Goal: Use online tool/utility: Utilize a website feature to perform a specific function

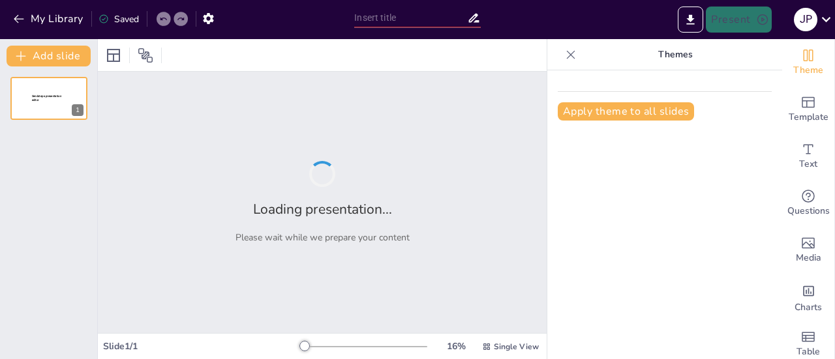
type input "Implementación Efectiva de IBM Guardium en Entornos Empresariales"
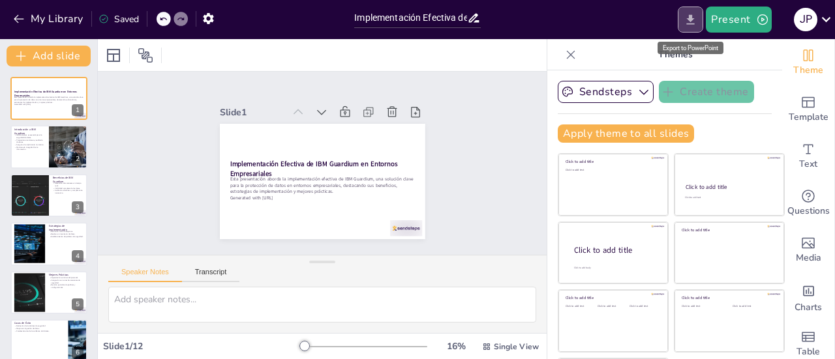
click at [691, 14] on icon "Export to PowerPoint" at bounding box center [691, 19] width 8 height 10
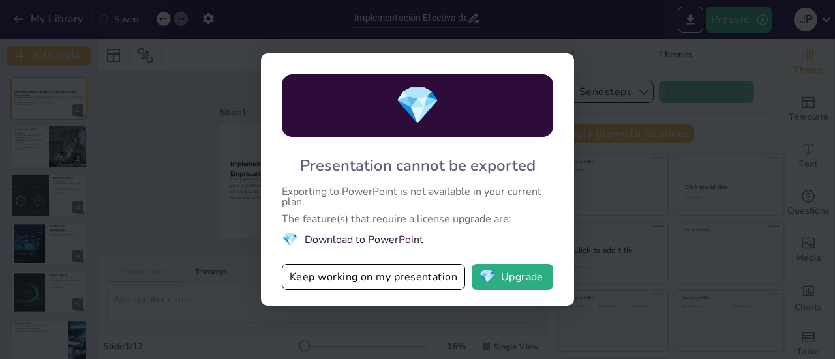
click at [151, 166] on div "💎 Presentation cannot be exported Exporting to PowerPoint is not available in y…" at bounding box center [417, 179] width 835 height 359
click at [527, 276] on button "💎 Upgrade" at bounding box center [512, 277] width 82 height 26
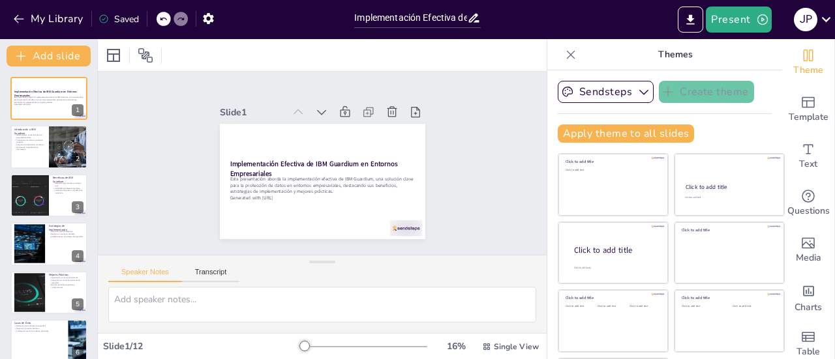
click at [468, 197] on div "Slide 1 Implementación Efectiva de IBM Guardium en Entornos Empresariales Esta …" at bounding box center [322, 163] width 436 height 456
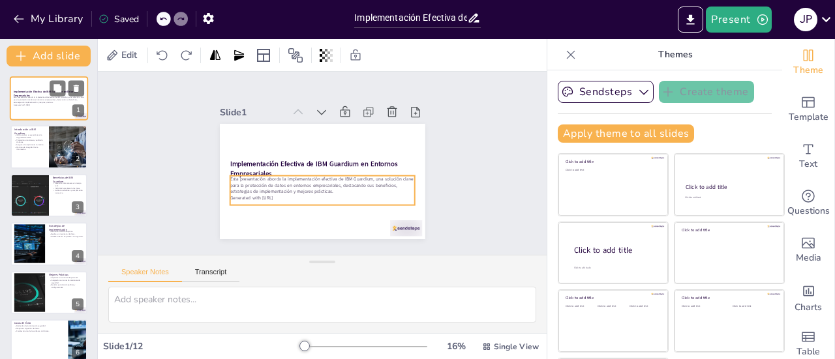
click at [54, 106] on p "Generated with [URL]" at bounding box center [49, 105] width 70 height 3
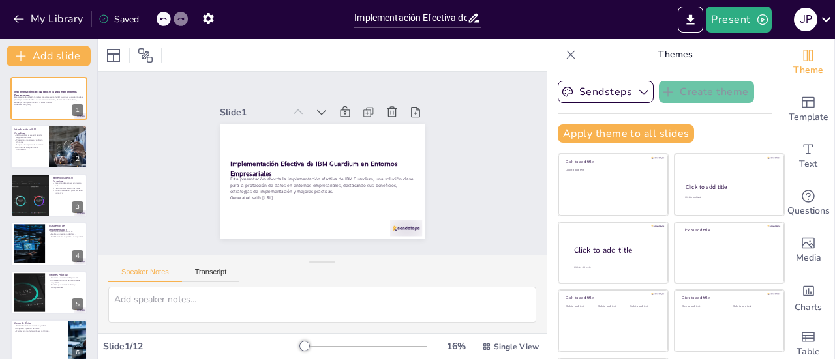
click at [449, 175] on div "Slide 1 Implementación Efectiva de IBM Guardium en Entornos Empresariales Esta …" at bounding box center [322, 164] width 471 height 412
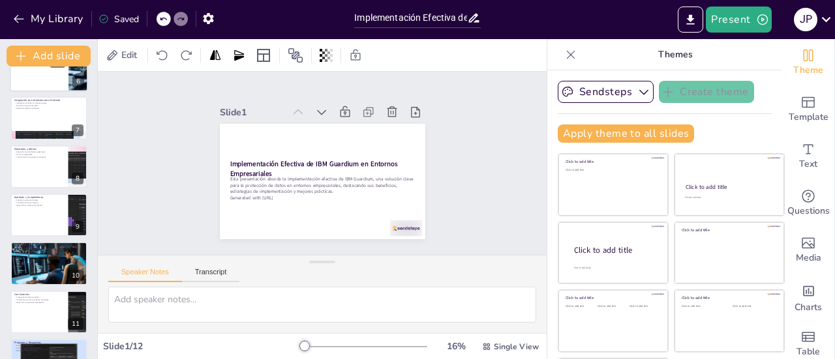
scroll to position [305, 0]
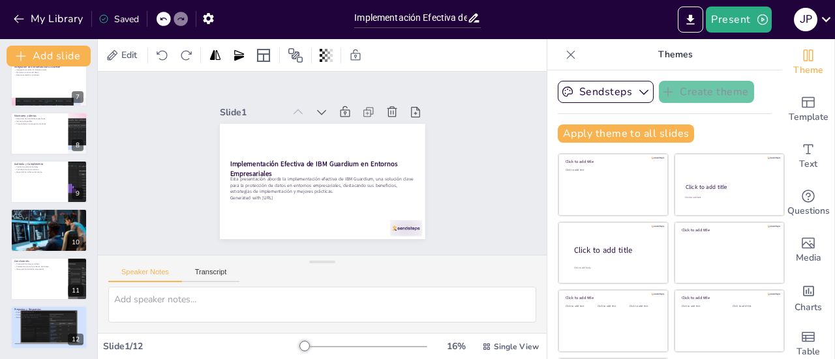
click at [453, 185] on div "Slide 1 Implementación Efectiva de IBM Guardium en Entornos Empresariales Esta …" at bounding box center [322, 163] width 480 height 383
click at [445, 173] on div "Slide 1 Implementación Efectiva de IBM Guardium en Entornos Empresariales Esta …" at bounding box center [322, 163] width 293 height 180
click at [567, 55] on icon at bounding box center [571, 54] width 8 height 8
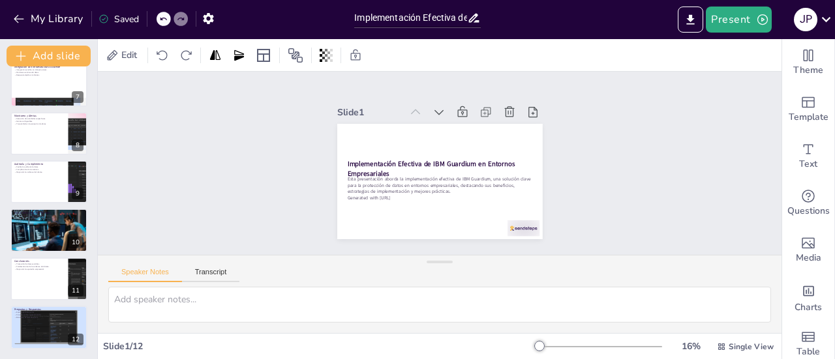
click at [613, 188] on div "Slide 1 Implementación Efectiva de IBM Guardium en Entornos Empresariales Esta …" at bounding box center [439, 164] width 661 height 550
click at [607, 178] on div "Slide 1 Implementación Efectiva de IBM Guardium en Entornos Empresariales Esta …" at bounding box center [439, 163] width 593 height 631
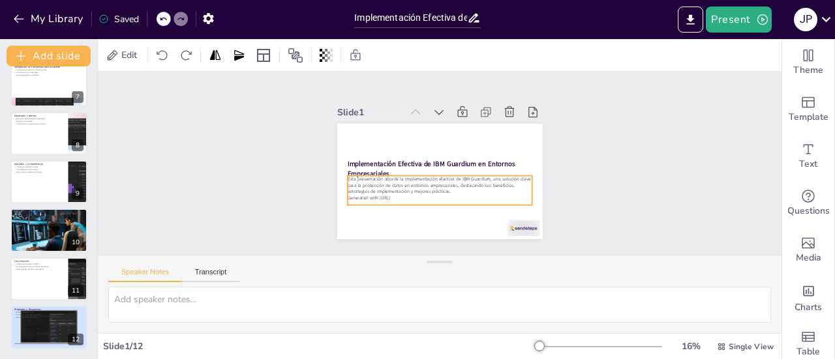
click at [591, 181] on div "Slide 1 Implementación Efectiva de IBM Guardium en Entornos Empresariales Esta …" at bounding box center [439, 163] width 593 height 631
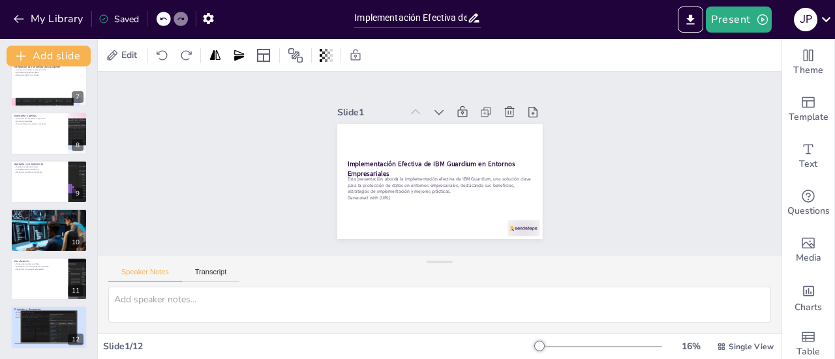
click at [118, 18] on div "Saved" at bounding box center [118, 19] width 40 height 12
click at [694, 20] on icon "Export to PowerPoint" at bounding box center [690, 20] width 14 height 14
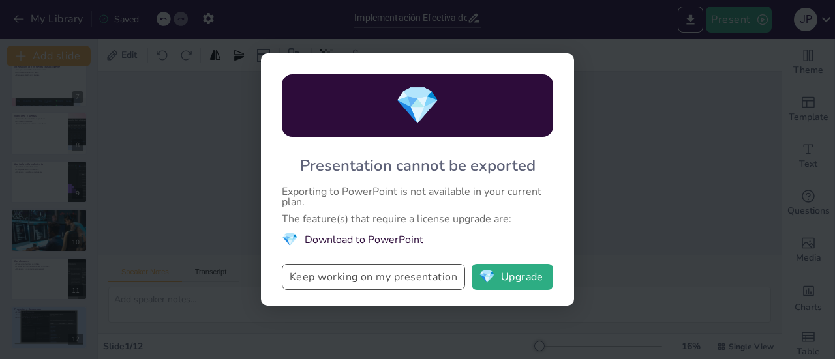
click at [408, 276] on button "Keep working on my presentation" at bounding box center [373, 277] width 183 height 26
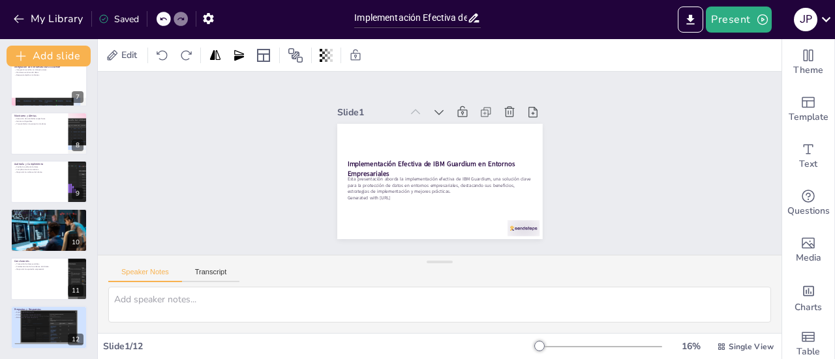
click at [666, 148] on div "Slide 1 Implementación Efectiva de IBM Guardium en Entornos Empresariales Esta …" at bounding box center [439, 163] width 593 height 631
click at [685, 18] on button "Export to PowerPoint" at bounding box center [689, 20] width 25 height 26
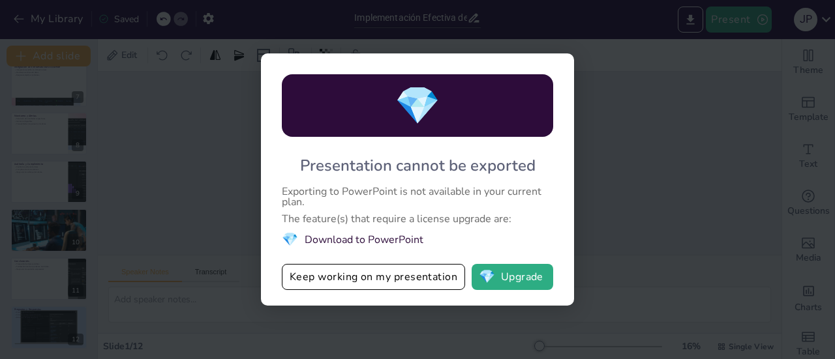
click at [662, 173] on div "💎 Presentation cannot be exported Exporting to PowerPoint is not available in y…" at bounding box center [417, 179] width 835 height 359
click at [426, 282] on button "Keep working on my presentation" at bounding box center [373, 277] width 183 height 26
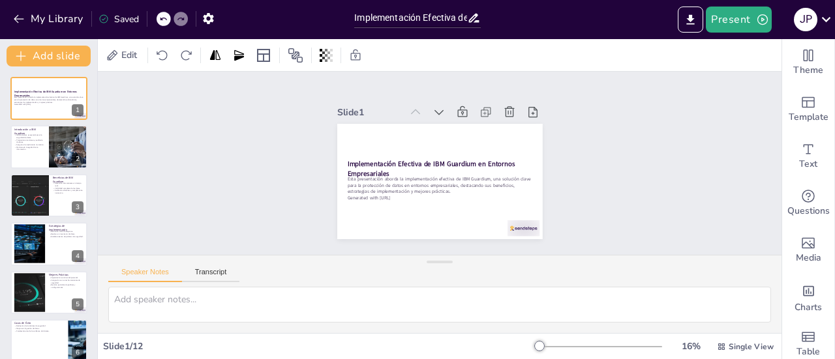
scroll to position [0, 0]
click at [35, 136] on p "IBM Guardium es esencial para la seguridad de datos." at bounding box center [29, 136] width 31 height 5
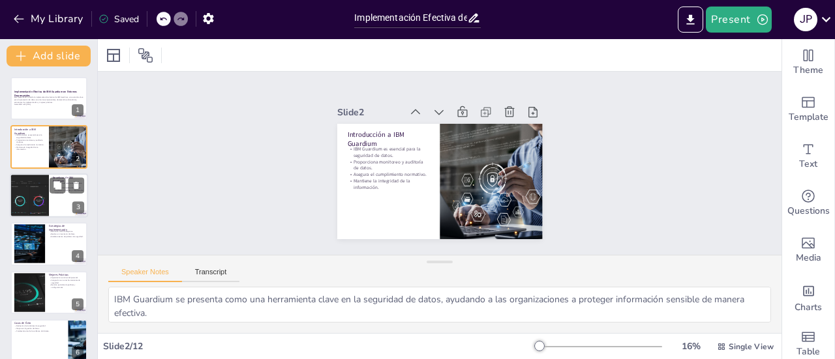
click at [40, 189] on div at bounding box center [29, 195] width 78 height 44
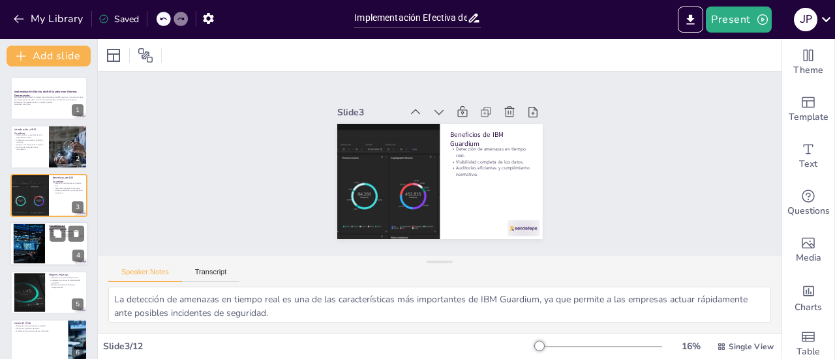
click at [50, 246] on div at bounding box center [49, 244] width 78 height 44
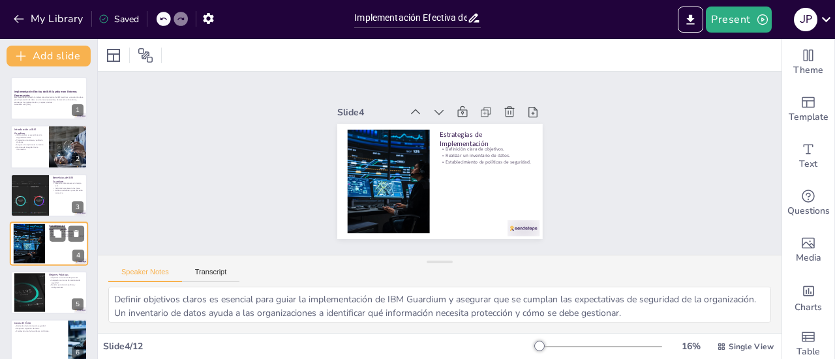
scroll to position [31, 0]
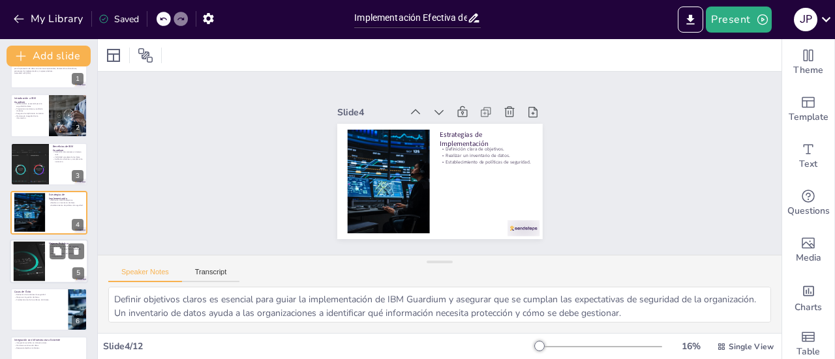
click at [27, 263] on div at bounding box center [29, 261] width 94 height 40
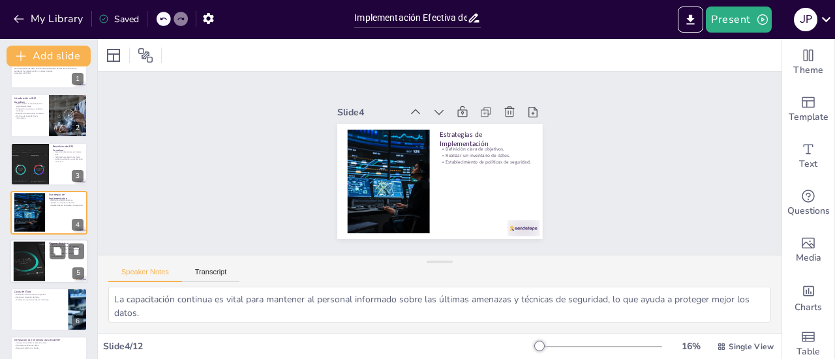
scroll to position [80, 0]
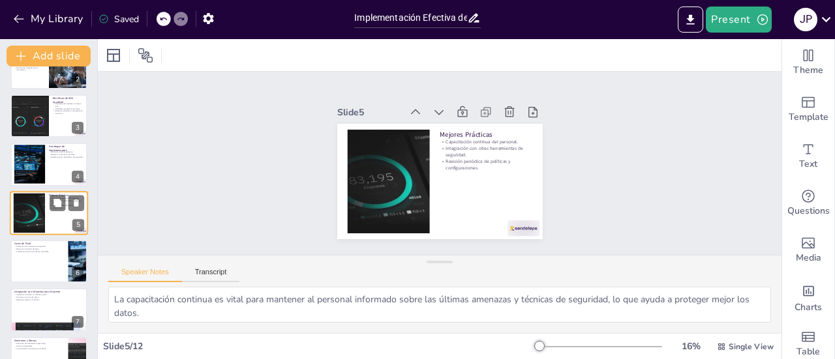
click at [27, 263] on div at bounding box center [48, 261] width 77 height 43
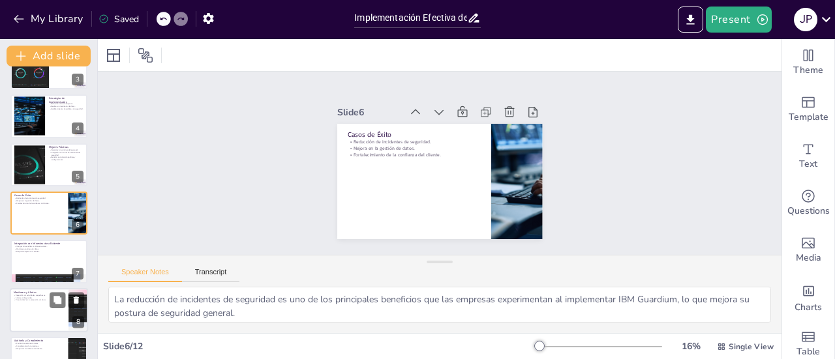
click at [25, 306] on div at bounding box center [49, 310] width 78 height 44
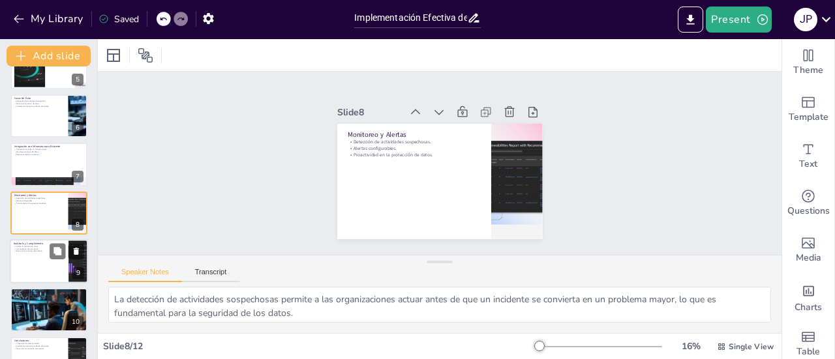
click at [37, 260] on div at bounding box center [49, 261] width 78 height 44
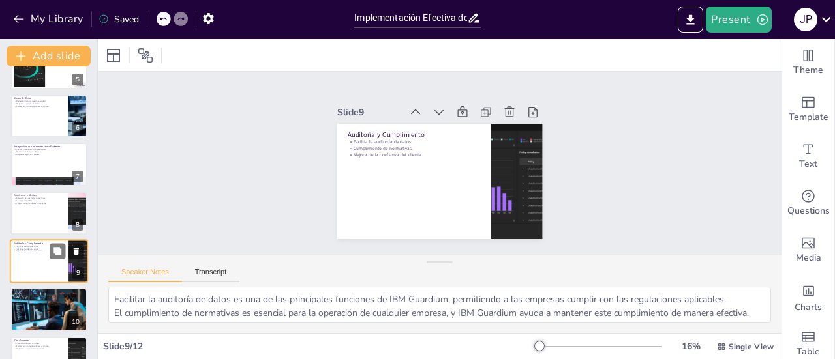
scroll to position [274, 0]
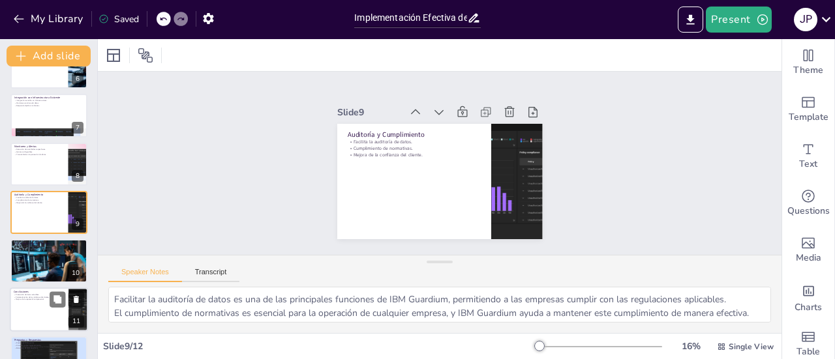
click at [35, 291] on p "Conclusiones" at bounding box center [39, 292] width 51 height 4
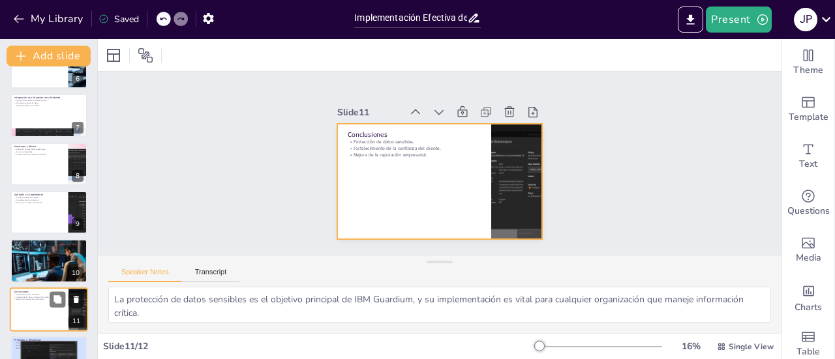
scroll to position [305, 0]
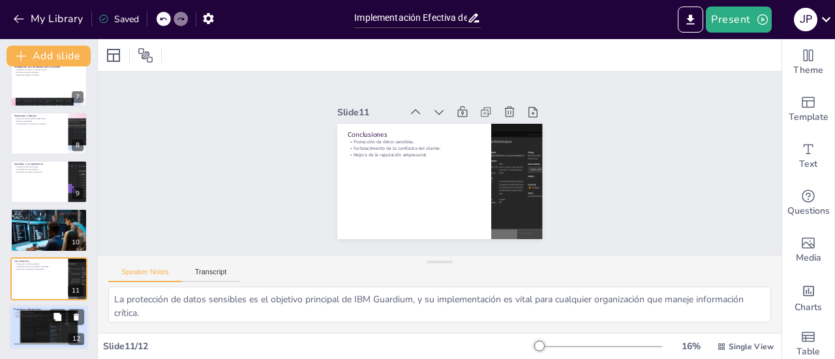
click at [35, 321] on div at bounding box center [49, 327] width 78 height 44
type textarea "Este espacio para preguntas es fundamental para aclarar cualquier duda y facili…"
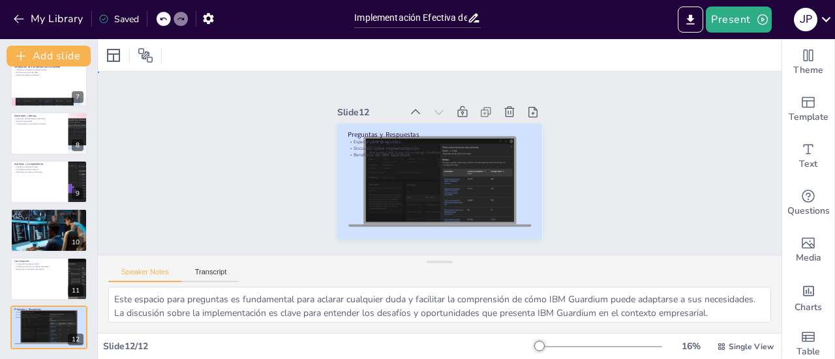
click at [634, 173] on div "Slide 1 Implementación Efectiva de IBM Guardium en Entornos Empresariales Esta …" at bounding box center [439, 163] width 683 height 183
